Goal: Information Seeking & Learning: Learn about a topic

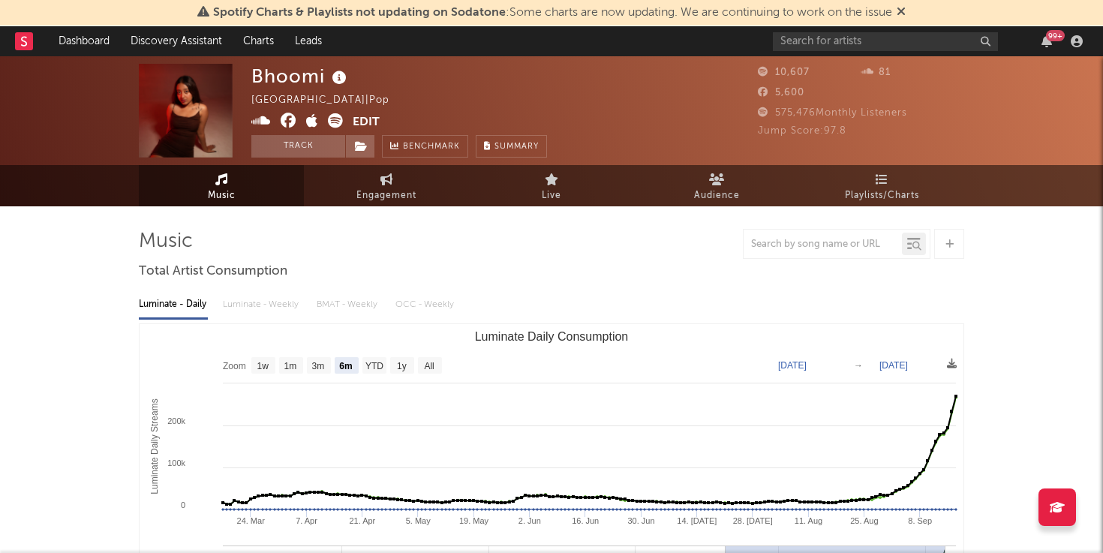
select select "6m"
click at [885, 196] on span "Playlists/Charts" at bounding box center [882, 196] width 74 height 18
